Goal: Task Accomplishment & Management: Use online tool/utility

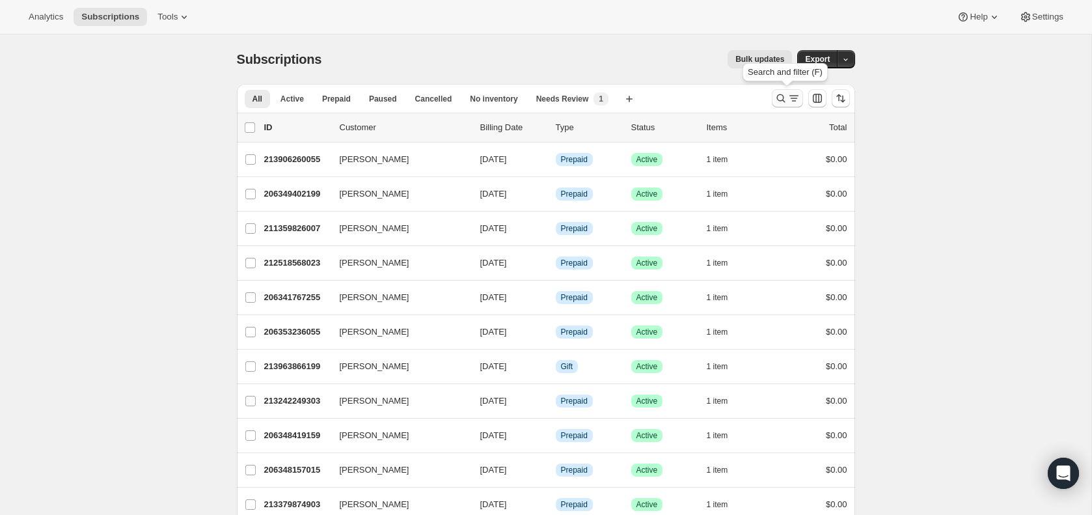
click at [786, 91] on button "Search and filter results" at bounding box center [787, 98] width 31 height 18
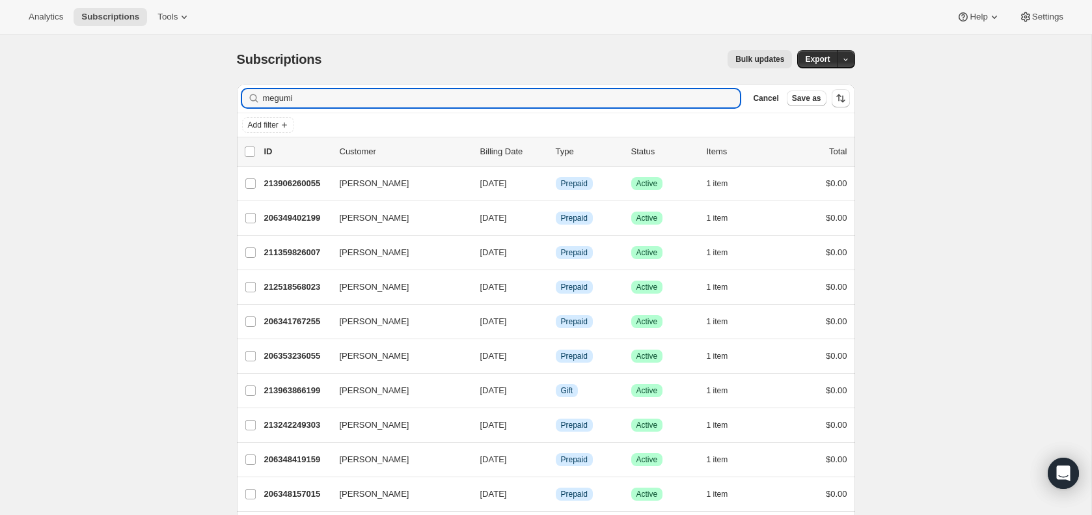
type input "megumi"
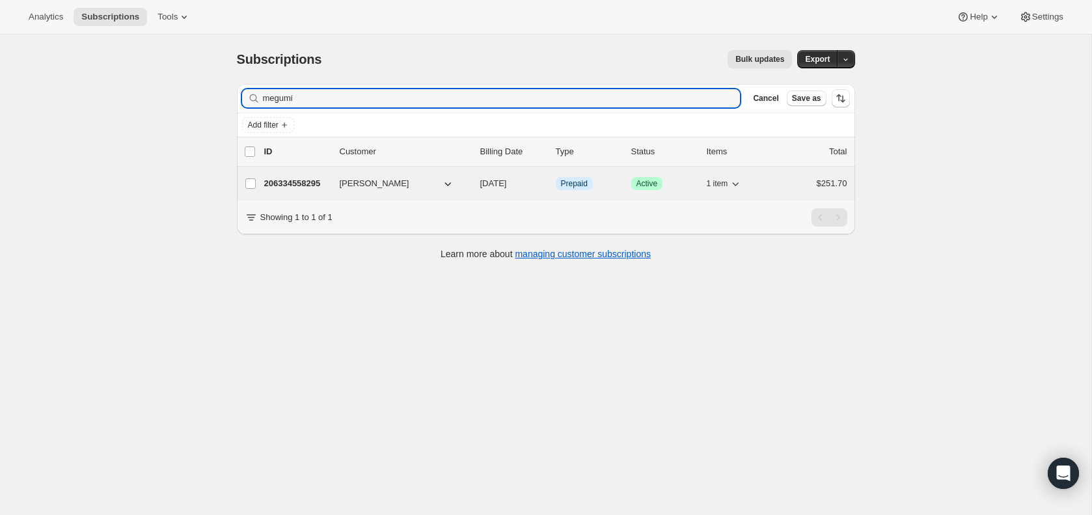
click at [324, 192] on div "206334558295 [PERSON_NAME] [DATE] Info Prepaid Success Active 1 item $251.70" at bounding box center [555, 183] width 583 height 18
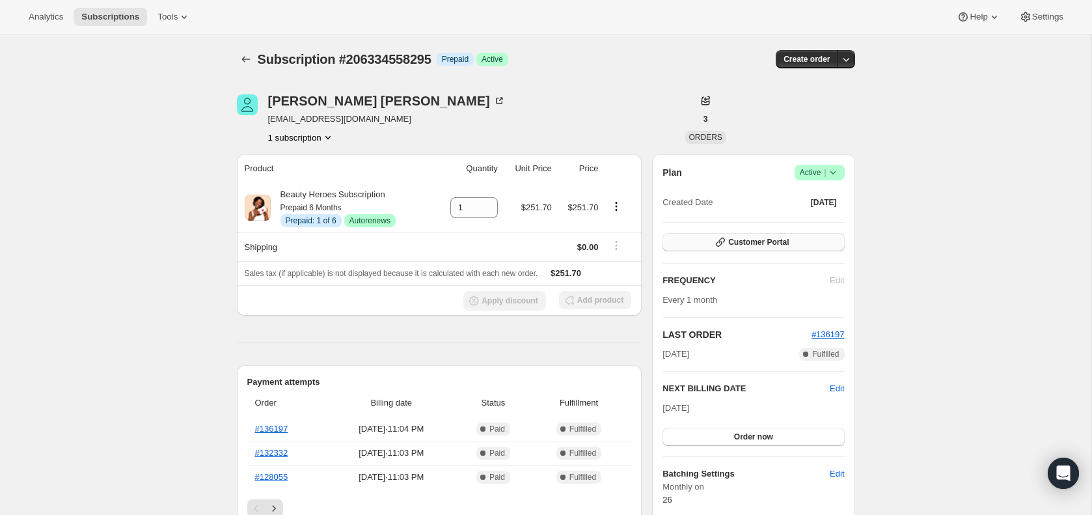
click at [768, 237] on button "Customer Portal" at bounding box center [754, 242] width 182 height 18
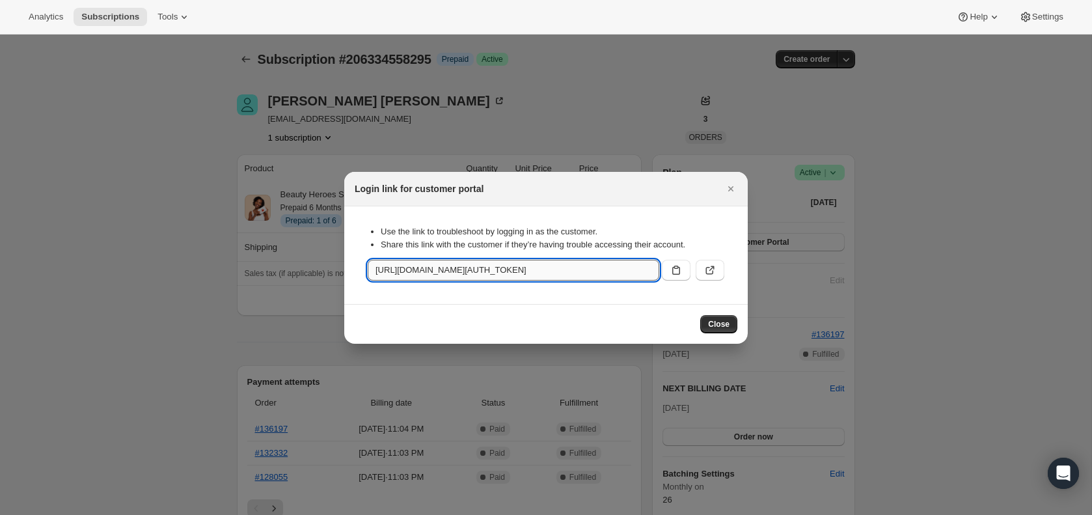
click at [596, 276] on input "[URL][DOMAIN_NAME][AUTH_TOKEN]" at bounding box center [514, 270] width 292 height 21
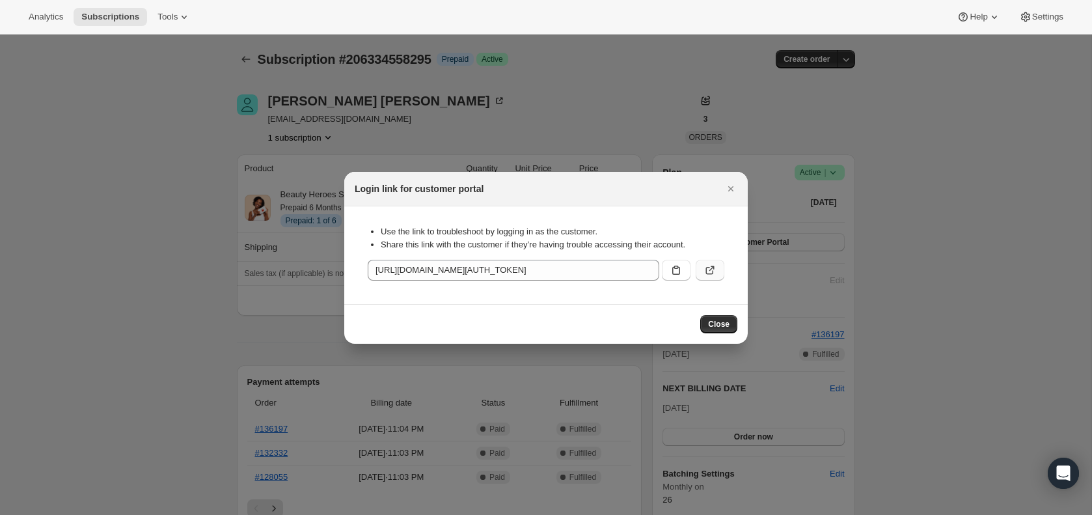
click at [704, 270] on icon ":rc7:" at bounding box center [710, 270] width 13 height 13
click at [733, 191] on icon "Close" at bounding box center [731, 188] width 13 height 13
